Goal: Use online tool/utility: Utilize a website feature to perform a specific function

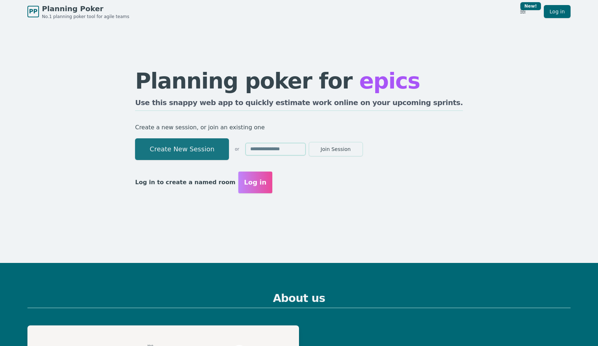
click at [229, 148] on button "Create New Session" at bounding box center [182, 149] width 94 height 22
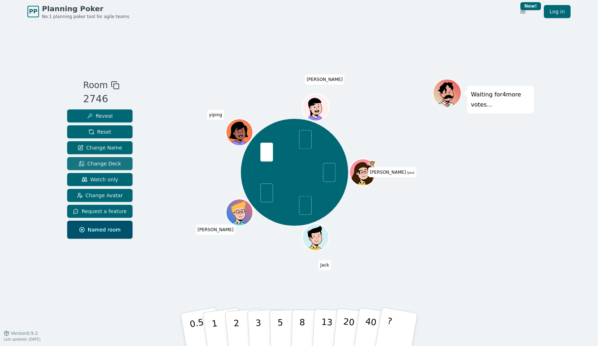
click at [104, 164] on span "Change Deck" at bounding box center [100, 163] width 42 height 7
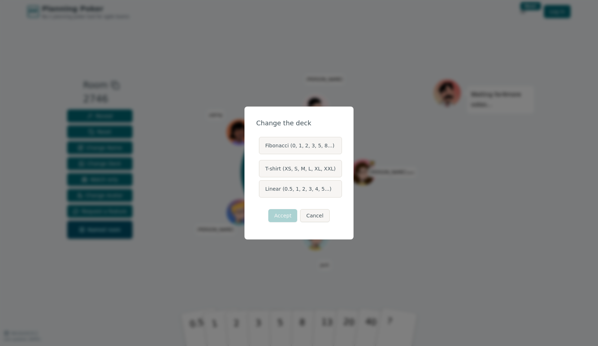
click at [290, 189] on label "Linear (0.5, 1, 2, 3, 4, 5...)" at bounding box center [300, 188] width 83 height 17
click at [262, 189] on button "Linear (0.5, 1, 2, 3, 4, 5...)" at bounding box center [259, 189] width 6 height 6
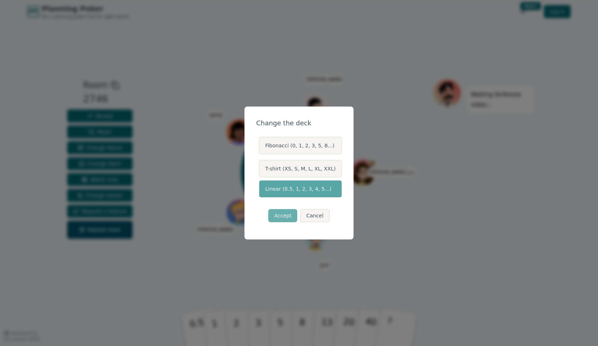
click at [284, 215] on button "Accept" at bounding box center [282, 215] width 29 height 13
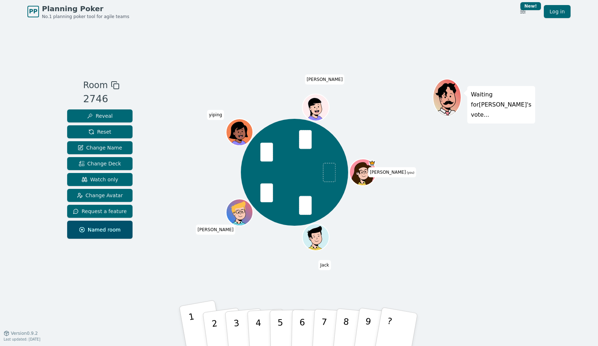
click at [195, 335] on p "1" at bounding box center [194, 330] width 12 height 39
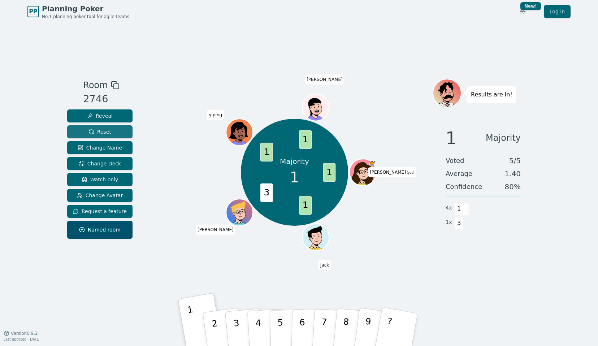
click at [90, 129] on span "Reset" at bounding box center [100, 131] width 23 height 7
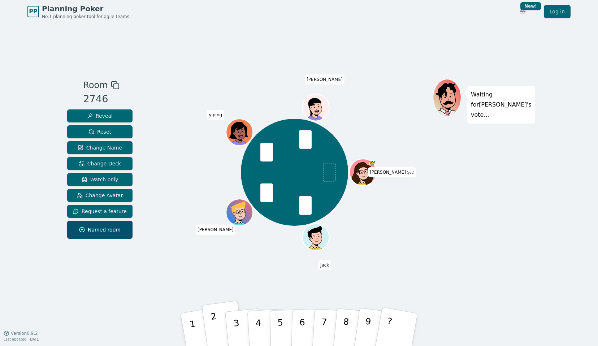
click at [215, 329] on p "2" at bounding box center [215, 330] width 11 height 39
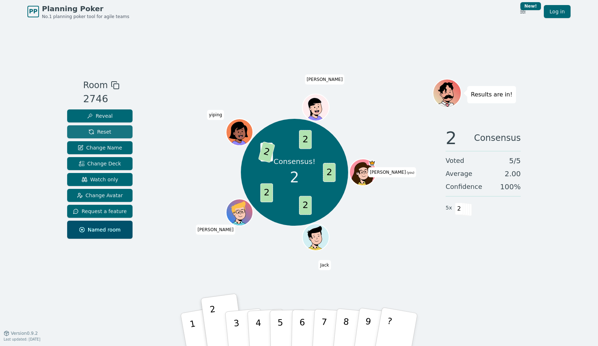
click at [107, 132] on span "Reset" at bounding box center [100, 131] width 23 height 7
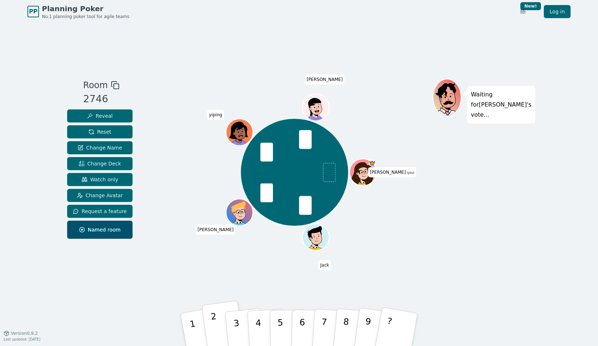
click at [214, 322] on p "2" at bounding box center [215, 330] width 11 height 39
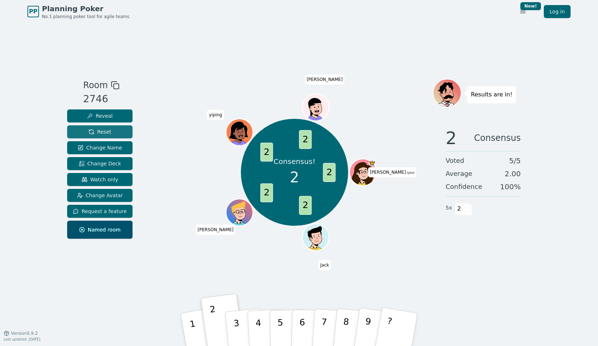
click at [110, 128] on button "Reset" at bounding box center [99, 131] width 65 height 13
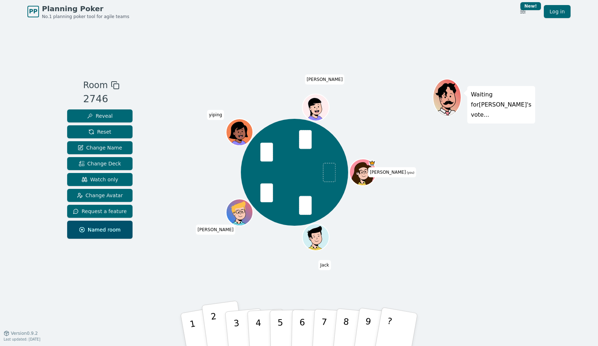
click at [208, 331] on button "2" at bounding box center [223, 330] width 43 height 59
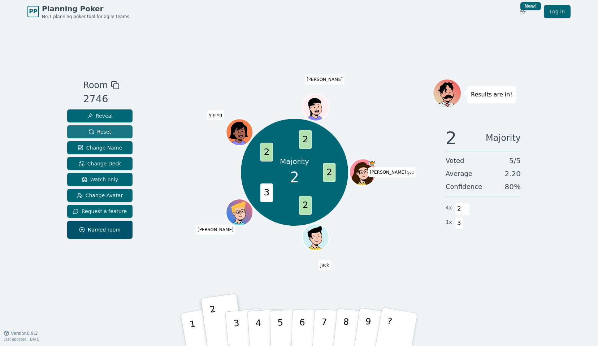
click at [100, 131] on span "Reset" at bounding box center [100, 131] width 23 height 7
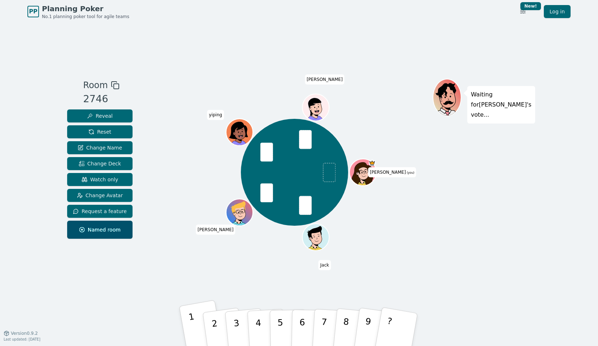
click at [197, 319] on button "1" at bounding box center [201, 330] width 45 height 60
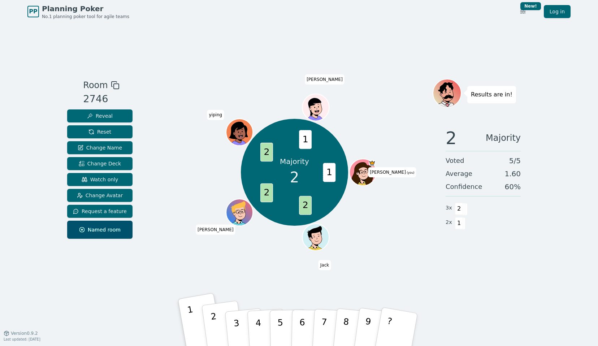
click at [212, 327] on button "2" at bounding box center [223, 330] width 43 height 59
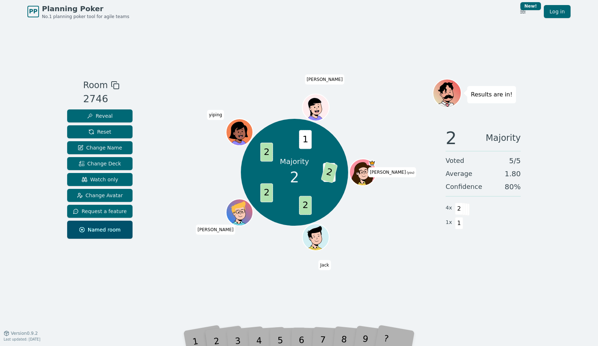
click at [215, 261] on div "Majority 2 1 2 2 2 2 1 [PERSON_NAME] (you) [PERSON_NAME] [PERSON_NAME]" at bounding box center [294, 178] width 276 height 199
click at [112, 134] on button "Reset" at bounding box center [99, 131] width 65 height 13
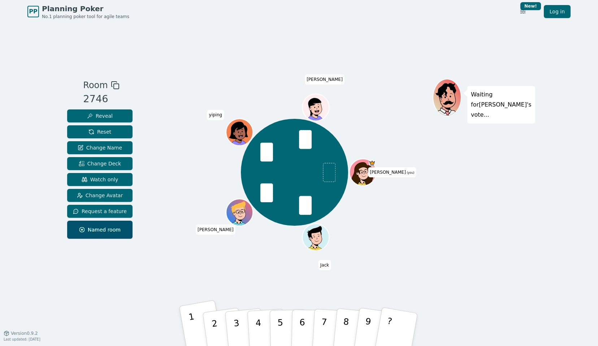
click at [184, 322] on button "1" at bounding box center [201, 330] width 45 height 60
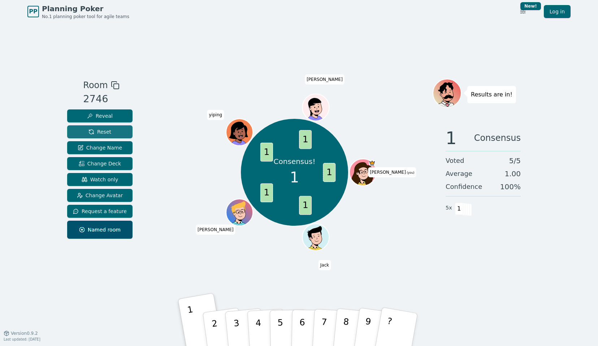
click at [112, 133] on button "Reset" at bounding box center [99, 131] width 65 height 13
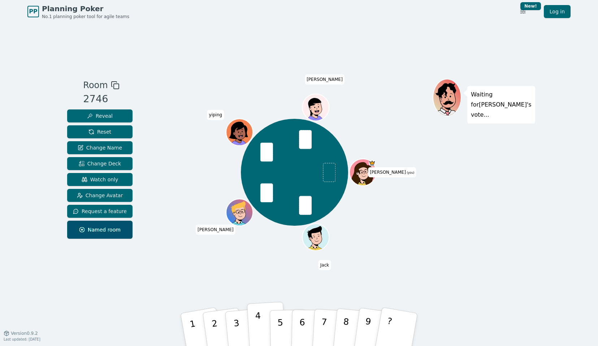
click at [262, 316] on button "4" at bounding box center [266, 330] width 39 height 56
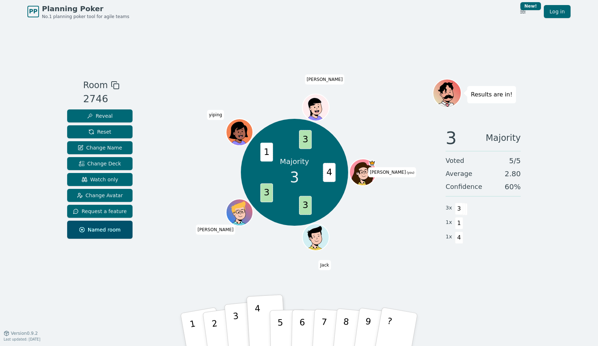
click at [238, 329] on p "3" at bounding box center [237, 330] width 9 height 39
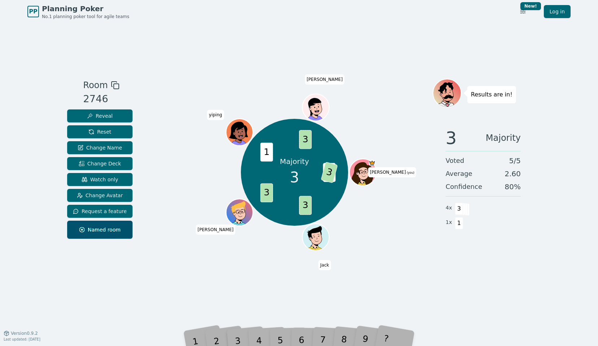
click at [232, 299] on div "Room 2746 Reveal Reset Change Name Change Deck Watch only Change Avatar Request…" at bounding box center [299, 178] width 470 height 310
